Goal: Register for event/course

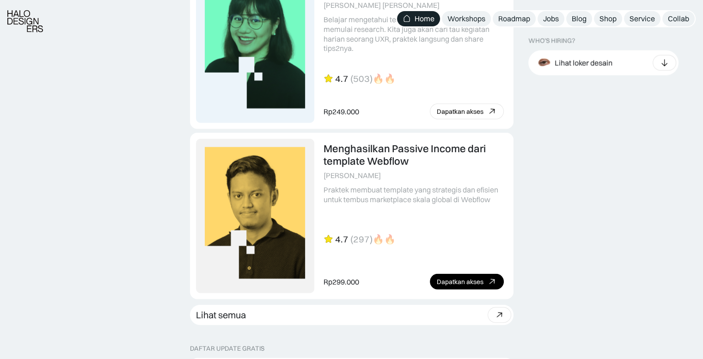
scroll to position [2405, 0]
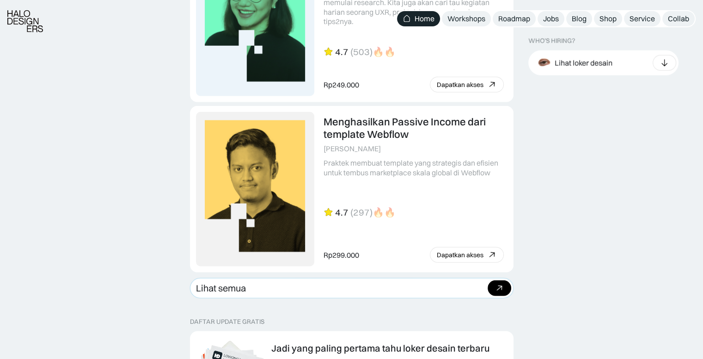
click at [396, 288] on link "Lihat semua Beli bundle Hemat Rp706.001 Rp5,206,000 Rp4.499.999 Beli paket" at bounding box center [351, 288] width 323 height 20
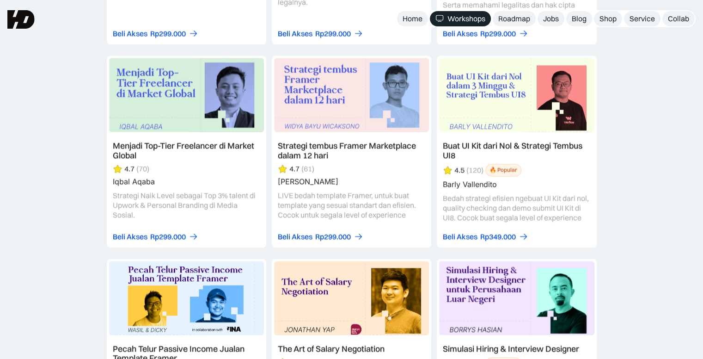
scroll to position [1497, 0]
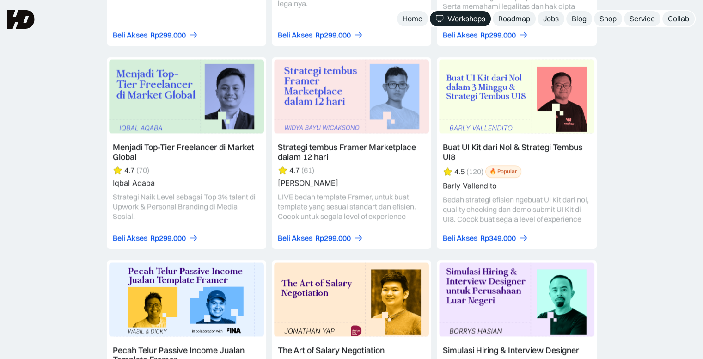
click at [481, 194] on link at bounding box center [516, 153] width 159 height 192
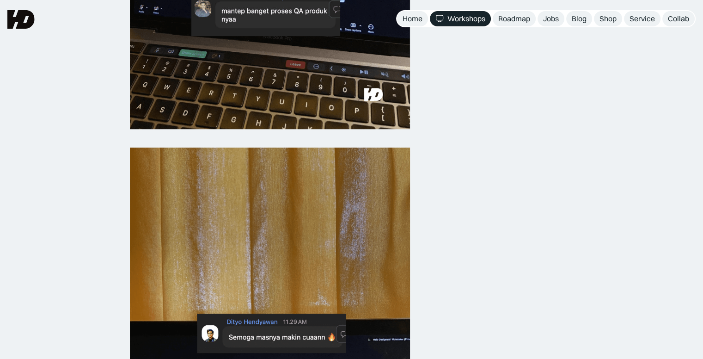
scroll to position [780, 0]
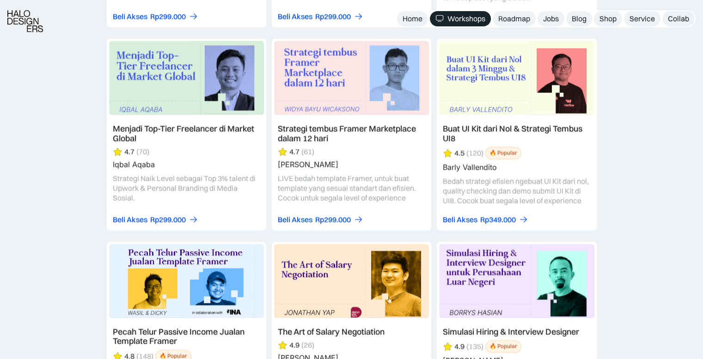
scroll to position [1590, 0]
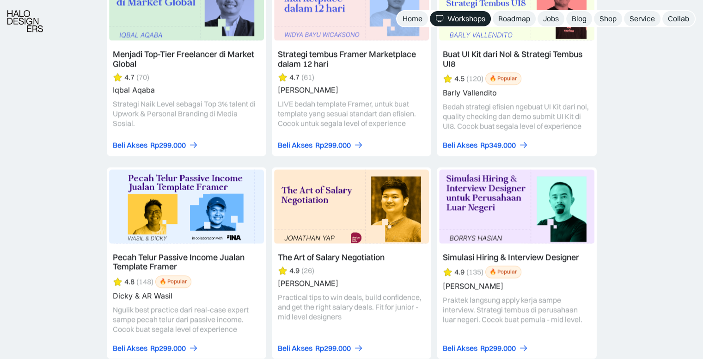
click at [213, 245] on link at bounding box center [186, 263] width 159 height 192
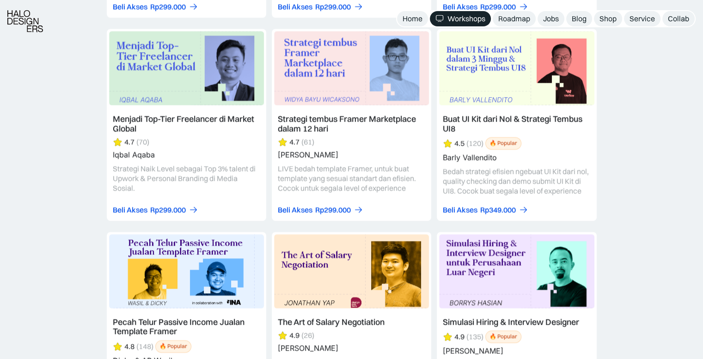
scroll to position [1526, 0]
click at [345, 204] on div "Rp299.000" at bounding box center [333, 209] width 36 height 10
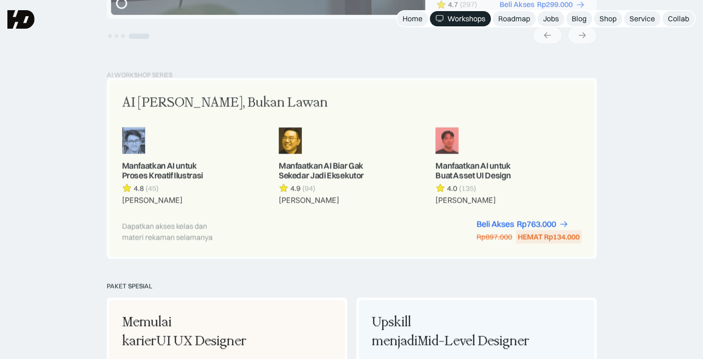
scroll to position [423, 0]
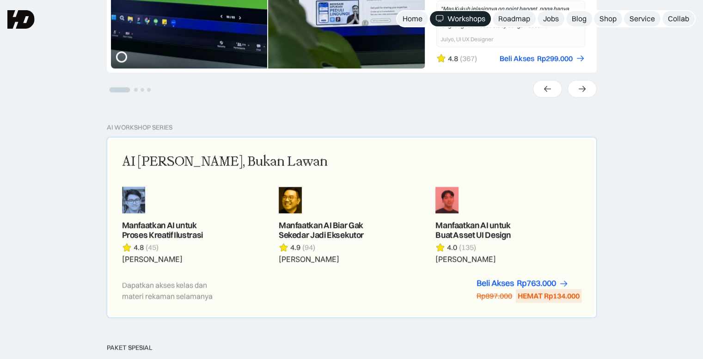
click at [378, 276] on div "AI Adalah Teman, Bukan Lawan Manfaatkan AI untuk Proses Kreatif Ilustrasi 4.8 (…" at bounding box center [351, 227] width 459 height 150
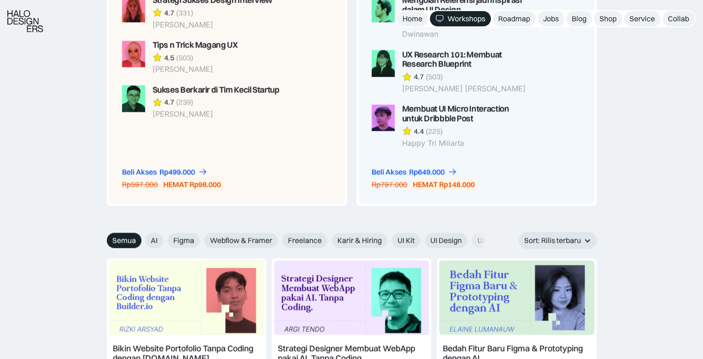
scroll to position [858, 0]
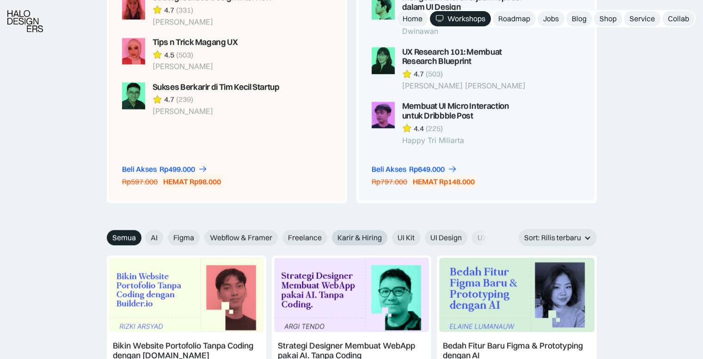
click at [343, 238] on span "Karir & Hiring" at bounding box center [359, 237] width 44 height 10
click at [329, 237] on input "Karir & Hiring" at bounding box center [326, 234] width 6 height 6
radio input "true"
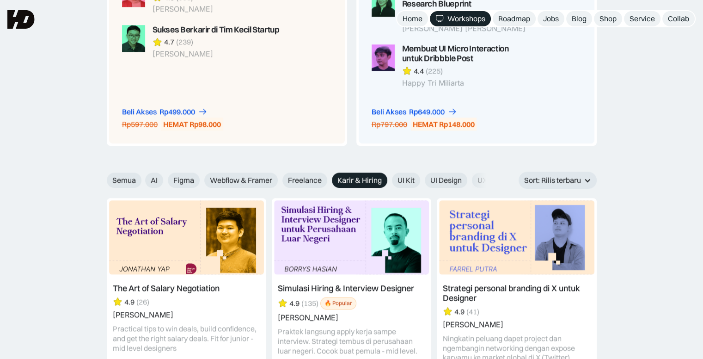
scroll to position [909, 0]
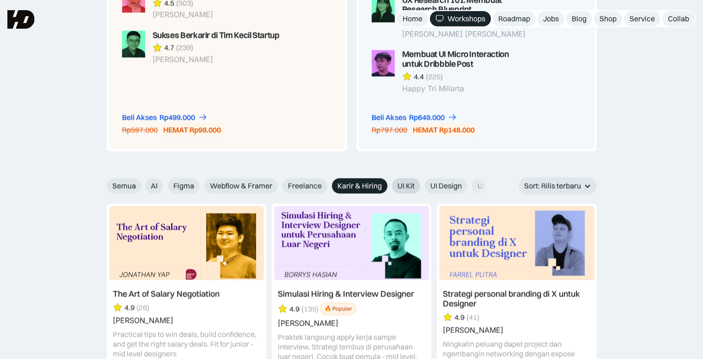
click at [409, 188] on span "UI Kit" at bounding box center [405, 186] width 17 height 10
click at [389, 185] on input "UI Kit" at bounding box center [386, 182] width 6 height 6
radio input "true"
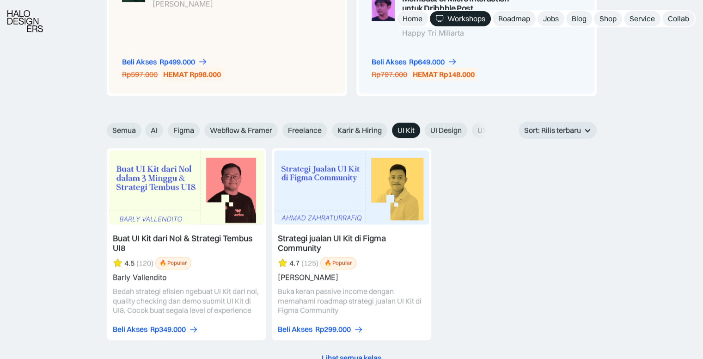
scroll to position [965, 0]
click at [197, 284] on link at bounding box center [186, 243] width 159 height 192
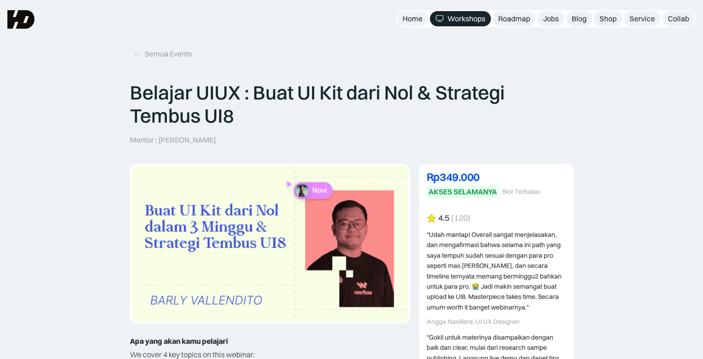
click at [450, 284] on div ""Udah mantap! Overall sangat menjelasakan, dan mengafirmasi bahwa selama ini pa…" at bounding box center [497, 270] width 140 height 83
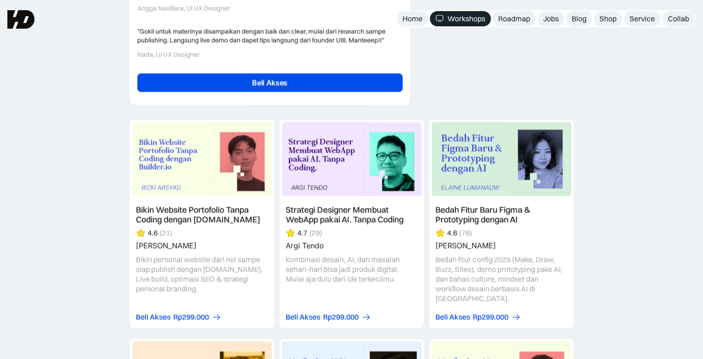
scroll to position [2281, 0]
